Goal: Task Accomplishment & Management: Manage account settings

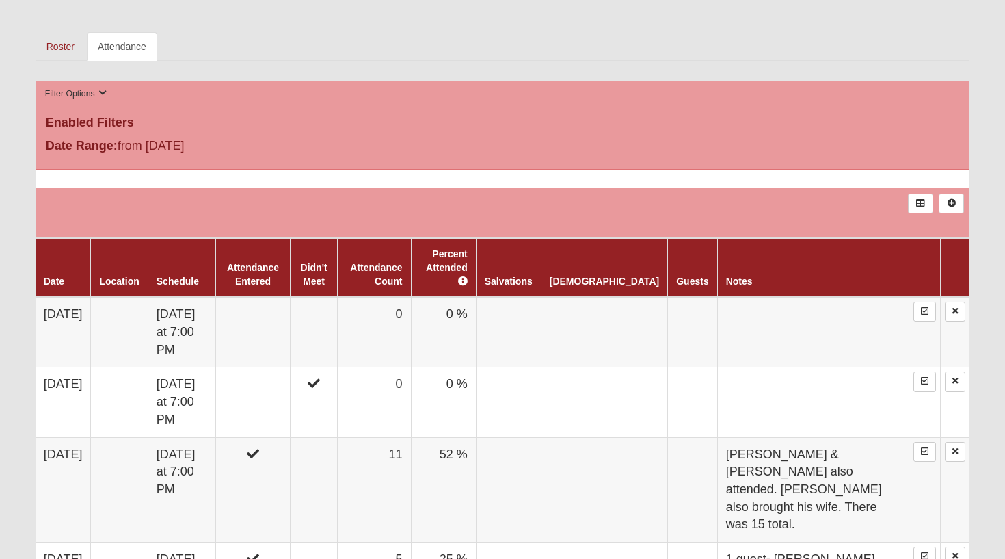
scroll to position [712, 0]
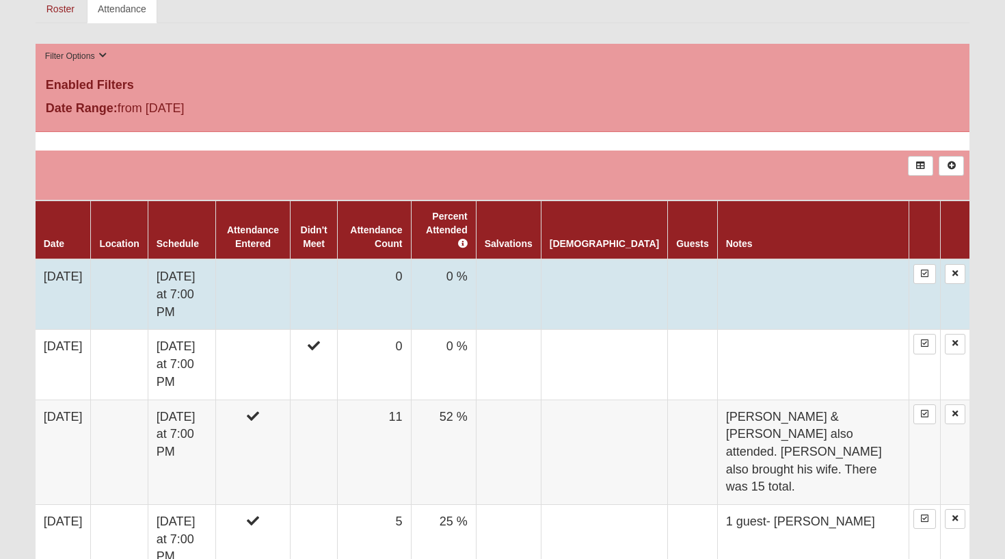
click at [285, 282] on td at bounding box center [253, 294] width 75 height 70
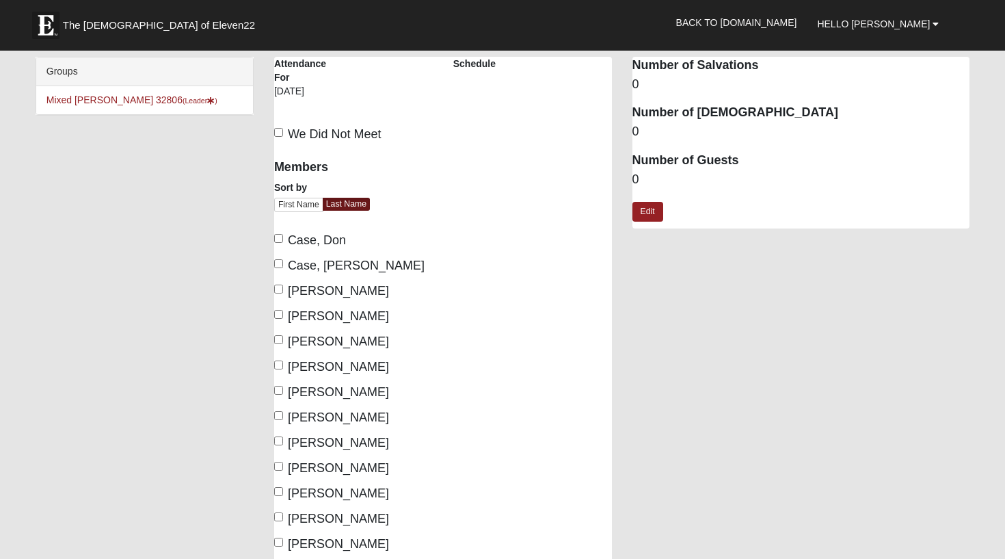
click at [281, 236] on input "Case, Don" at bounding box center [278, 238] width 9 height 9
checkbox input "true"
click at [280, 262] on input "Case, Heather" at bounding box center [278, 263] width 9 height 9
checkbox input "true"
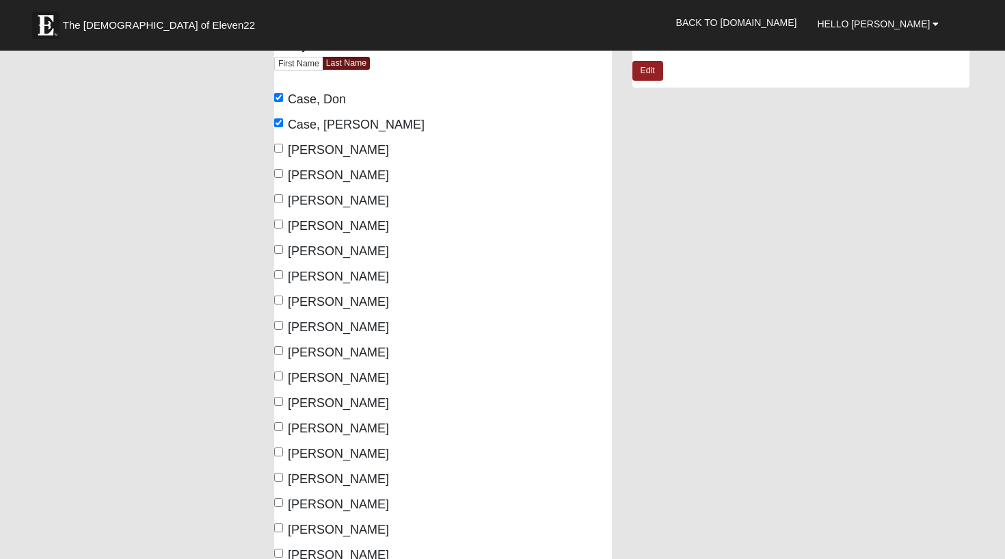
scroll to position [155, 0]
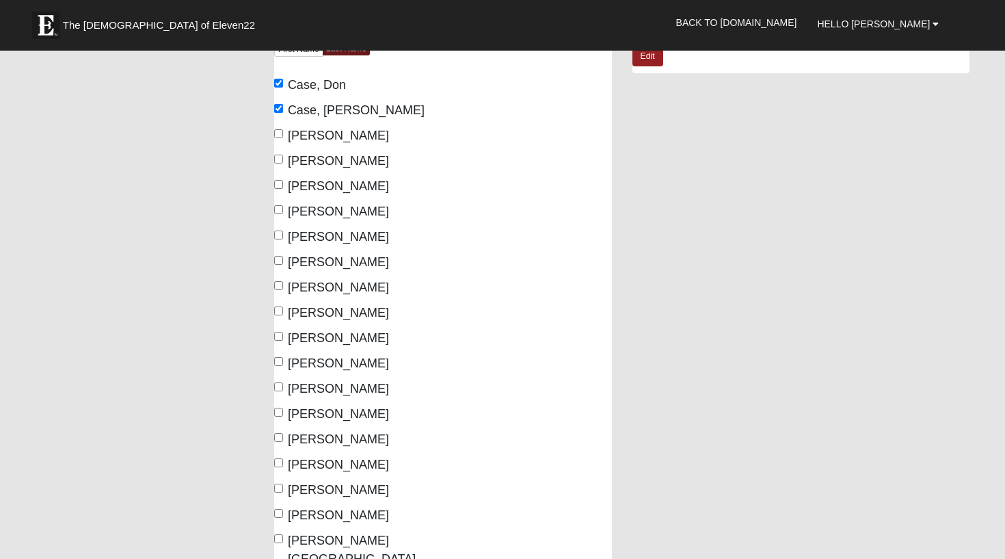
click at [277, 234] on input "Freeman, Vance" at bounding box center [278, 234] width 9 height 9
checkbox input "true"
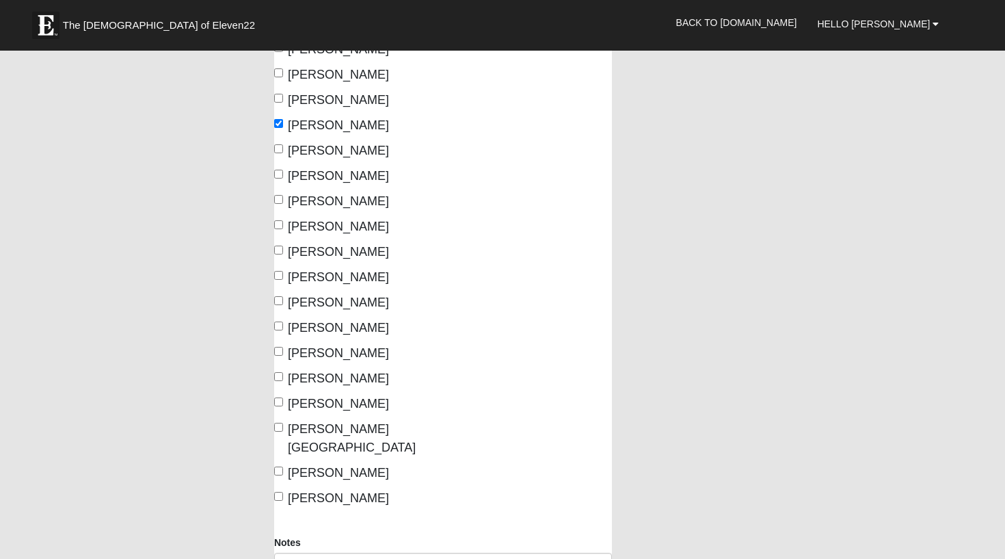
scroll to position [268, 0]
click at [279, 273] on input "Kihlander, Krista" at bounding box center [278, 273] width 9 height 9
checkbox input "true"
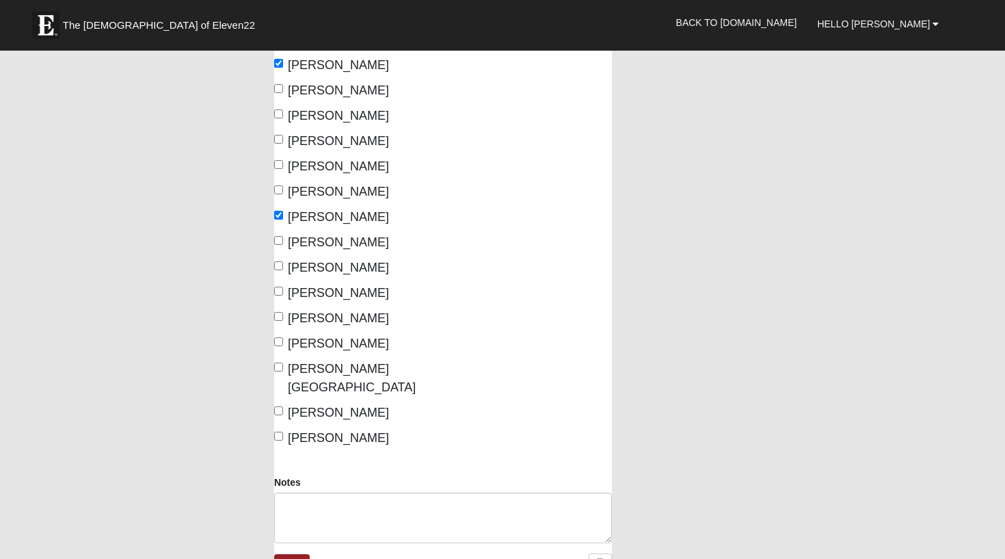
scroll to position [329, 0]
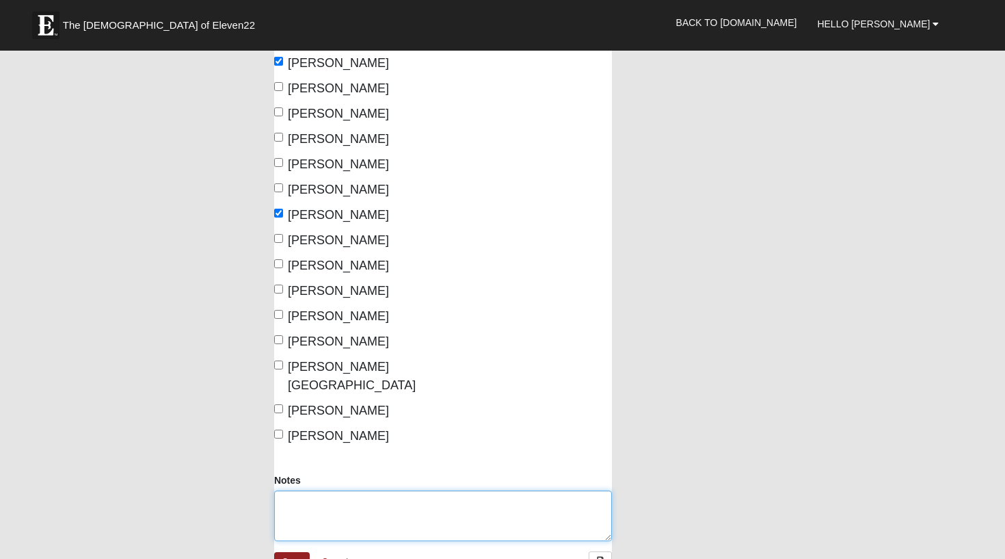
click at [308, 490] on textarea "Notes" at bounding box center [443, 515] width 338 height 51
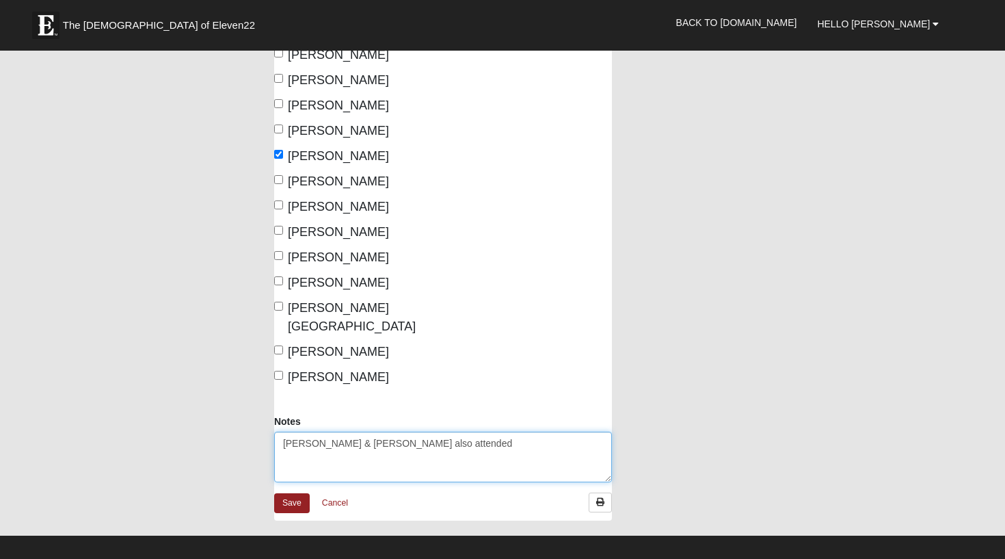
scroll to position [397, 0]
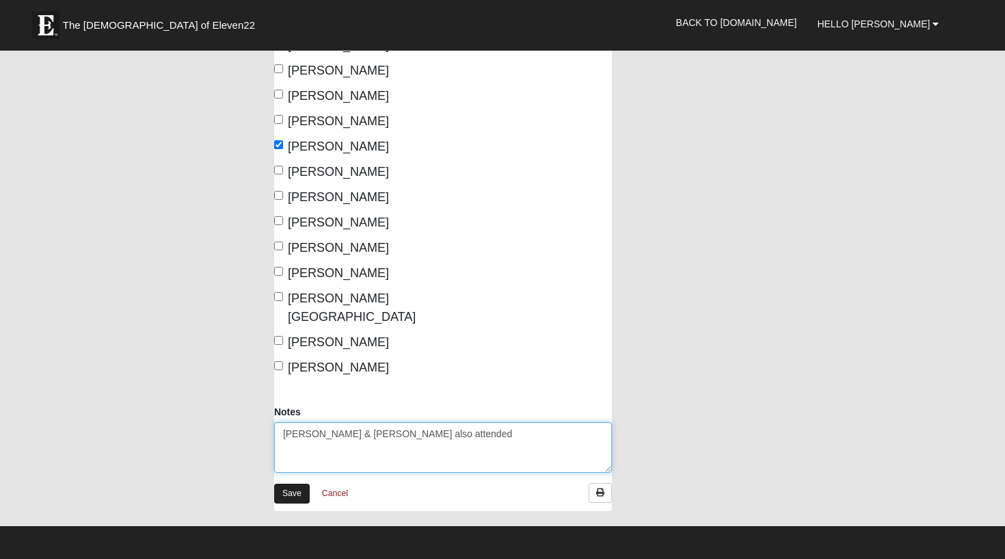
type textarea "Rachel & Ben Radcliffe also attended"
click at [291, 483] on link "Save" at bounding box center [292, 493] width 36 height 20
